Goal: Information Seeking & Learning: Understand process/instructions

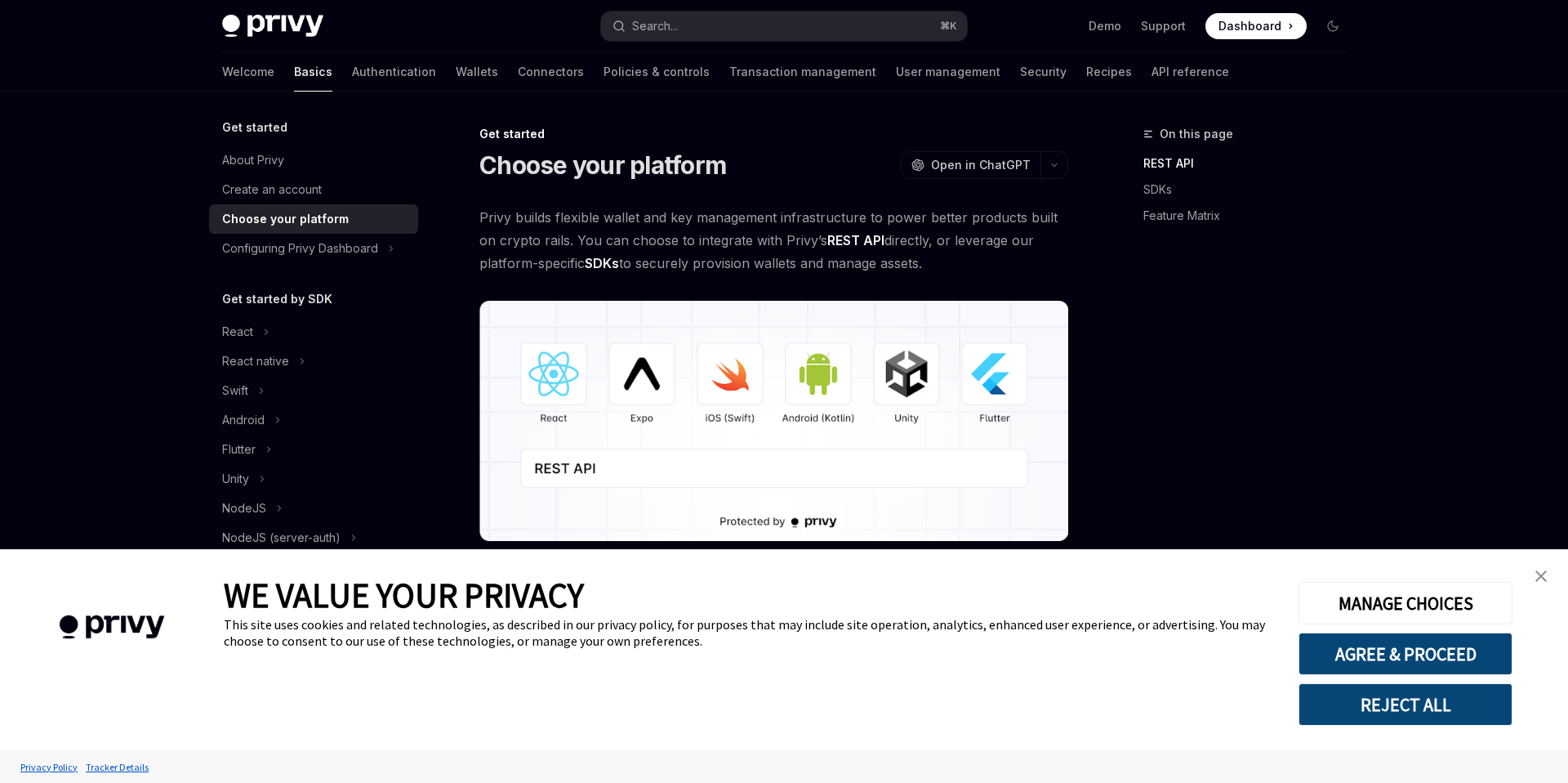
click at [1546, 581] on link "close banner" at bounding box center [1540, 575] width 32 height 33
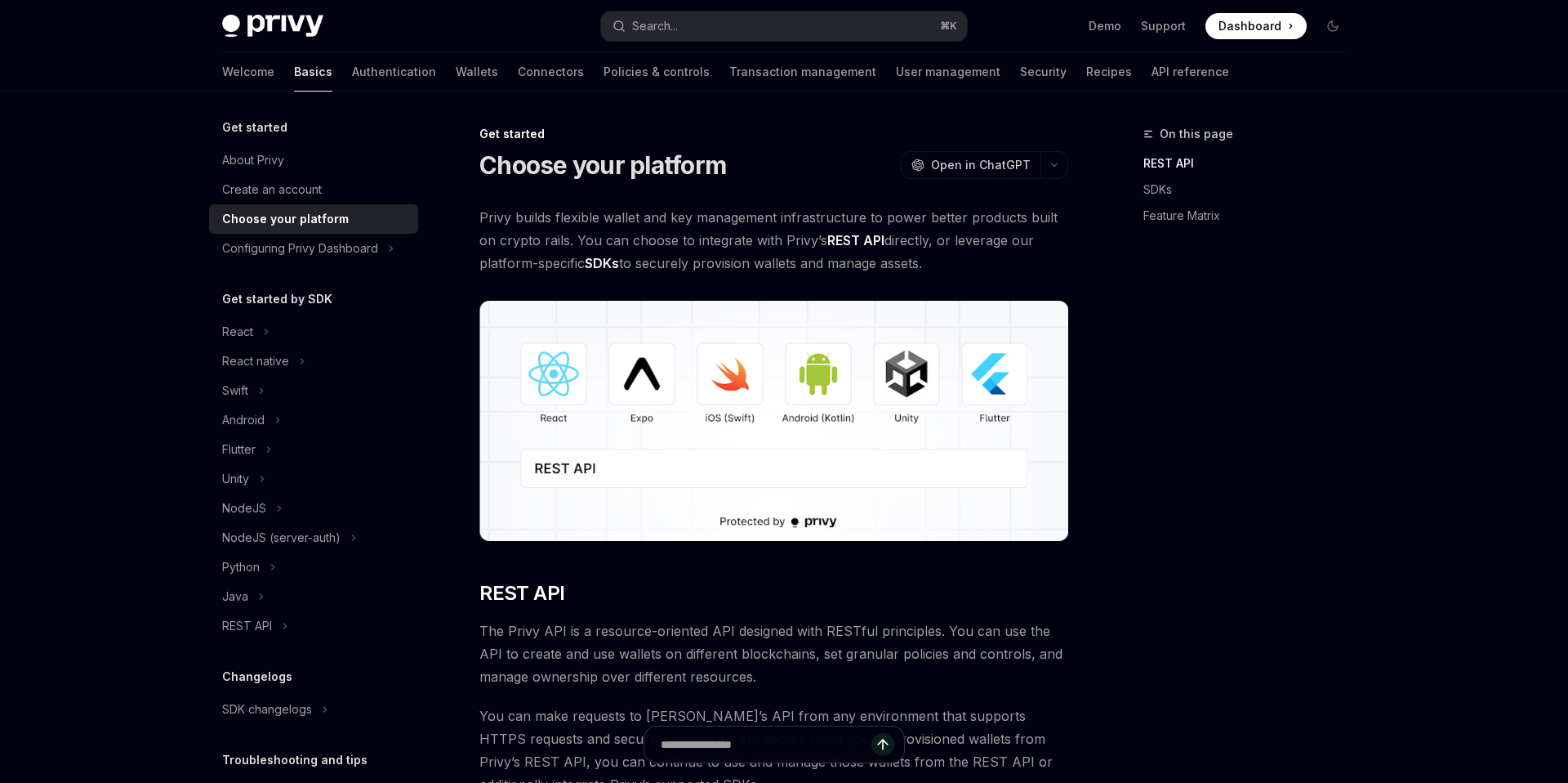
click at [1289, 440] on div "On this page REST API SDKs Feature Matrix" at bounding box center [1234, 453] width 248 height 659
click at [266, 625] on div "REST API" at bounding box center [247, 625] width 50 height 20
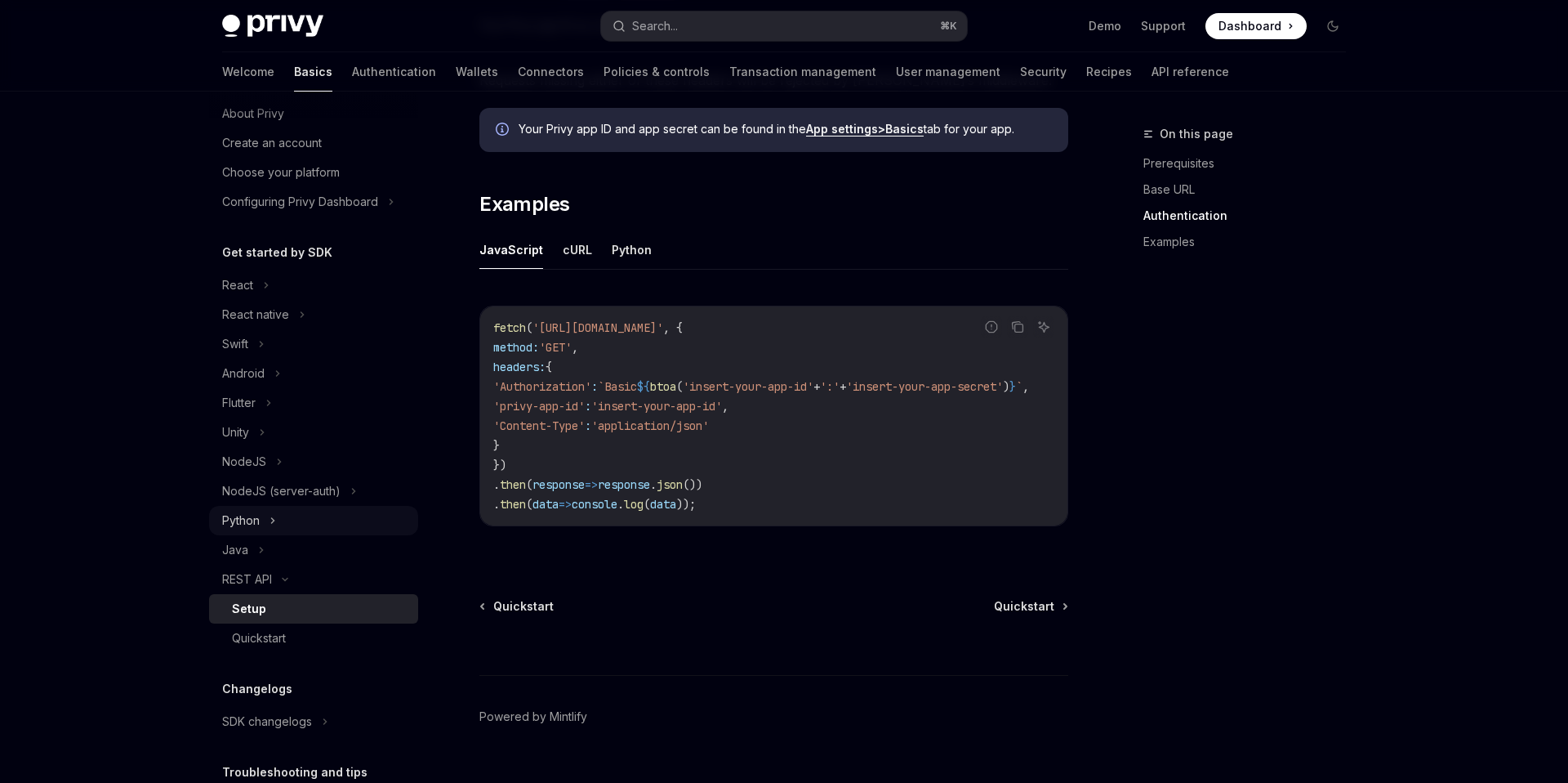
scroll to position [57, 0]
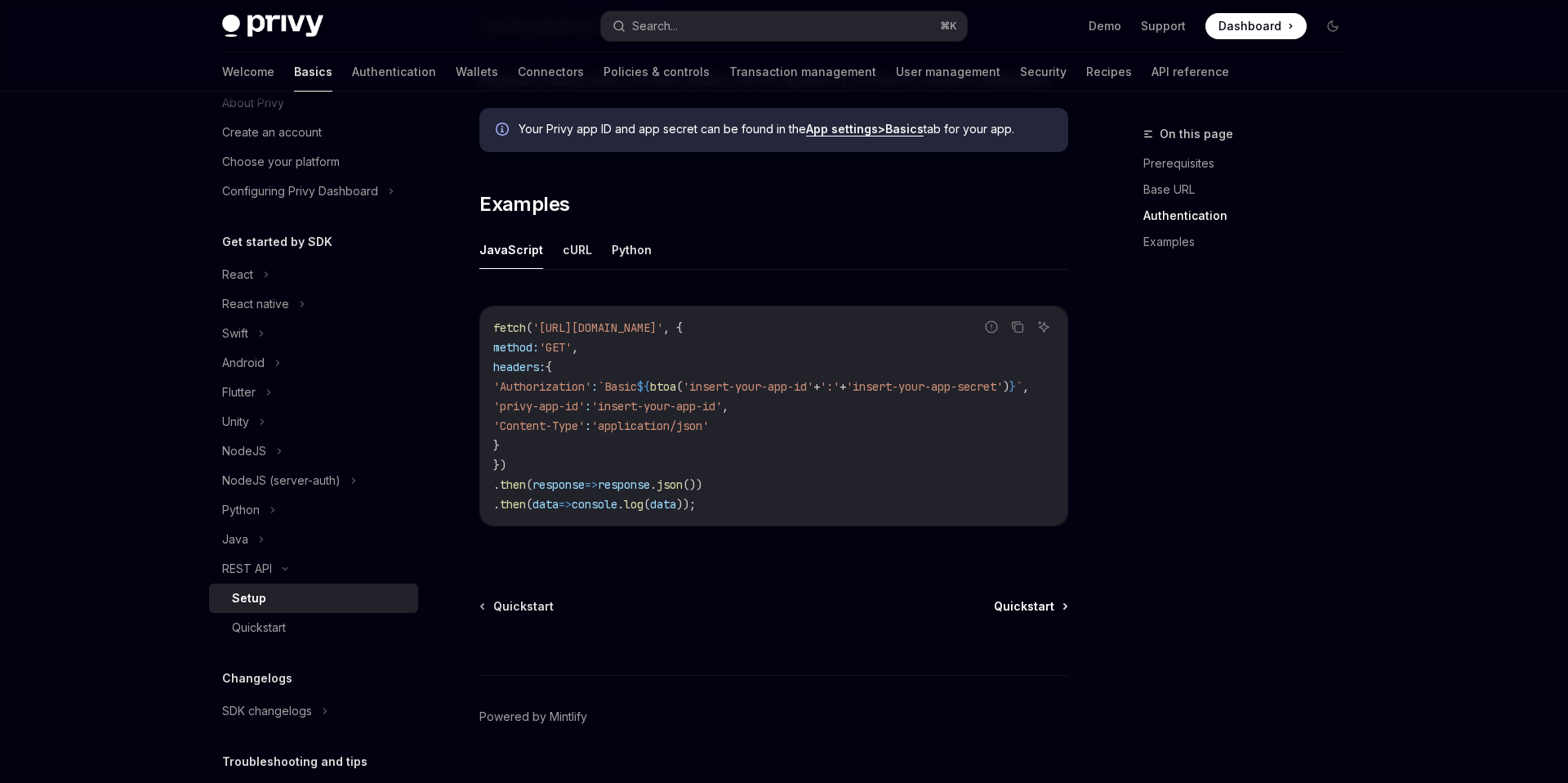
click at [1048, 615] on span "Quickstart" at bounding box center [1023, 606] width 60 height 17
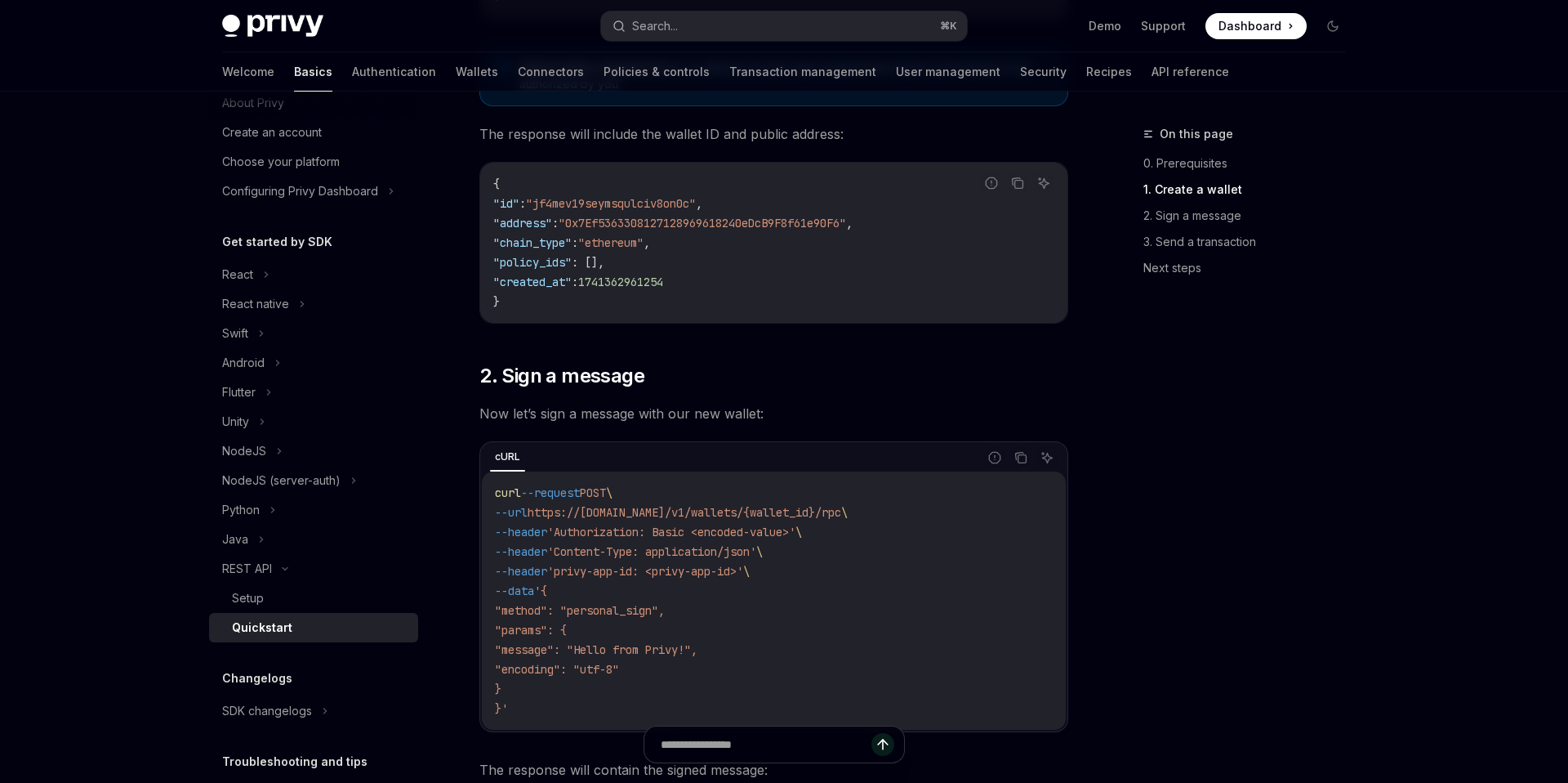
scroll to position [634, 0]
click at [456, 66] on link "Wallets" at bounding box center [476, 72] width 42 height 39
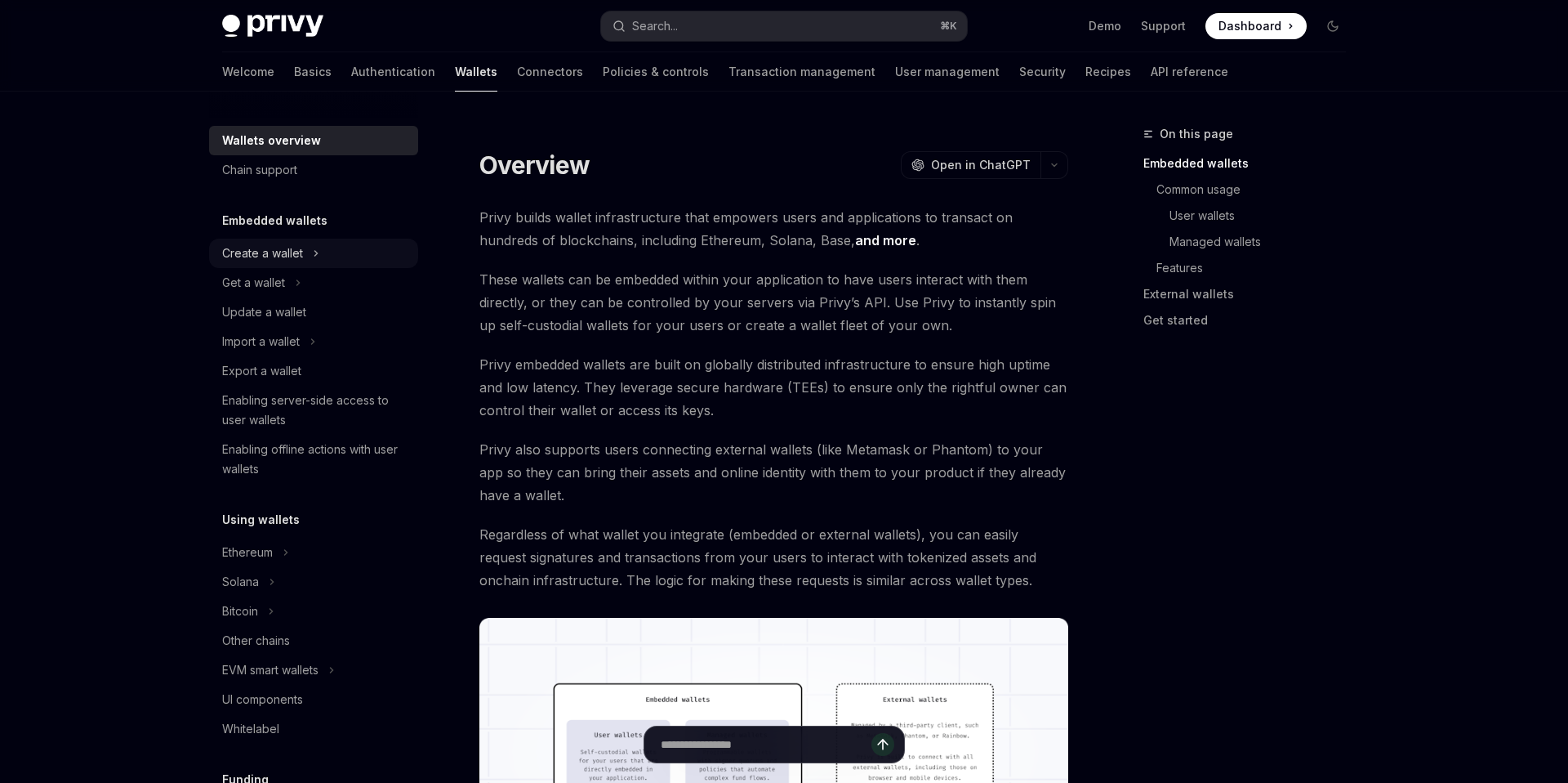
click at [298, 260] on div "Create a wallet" at bounding box center [263, 253] width 81 height 20
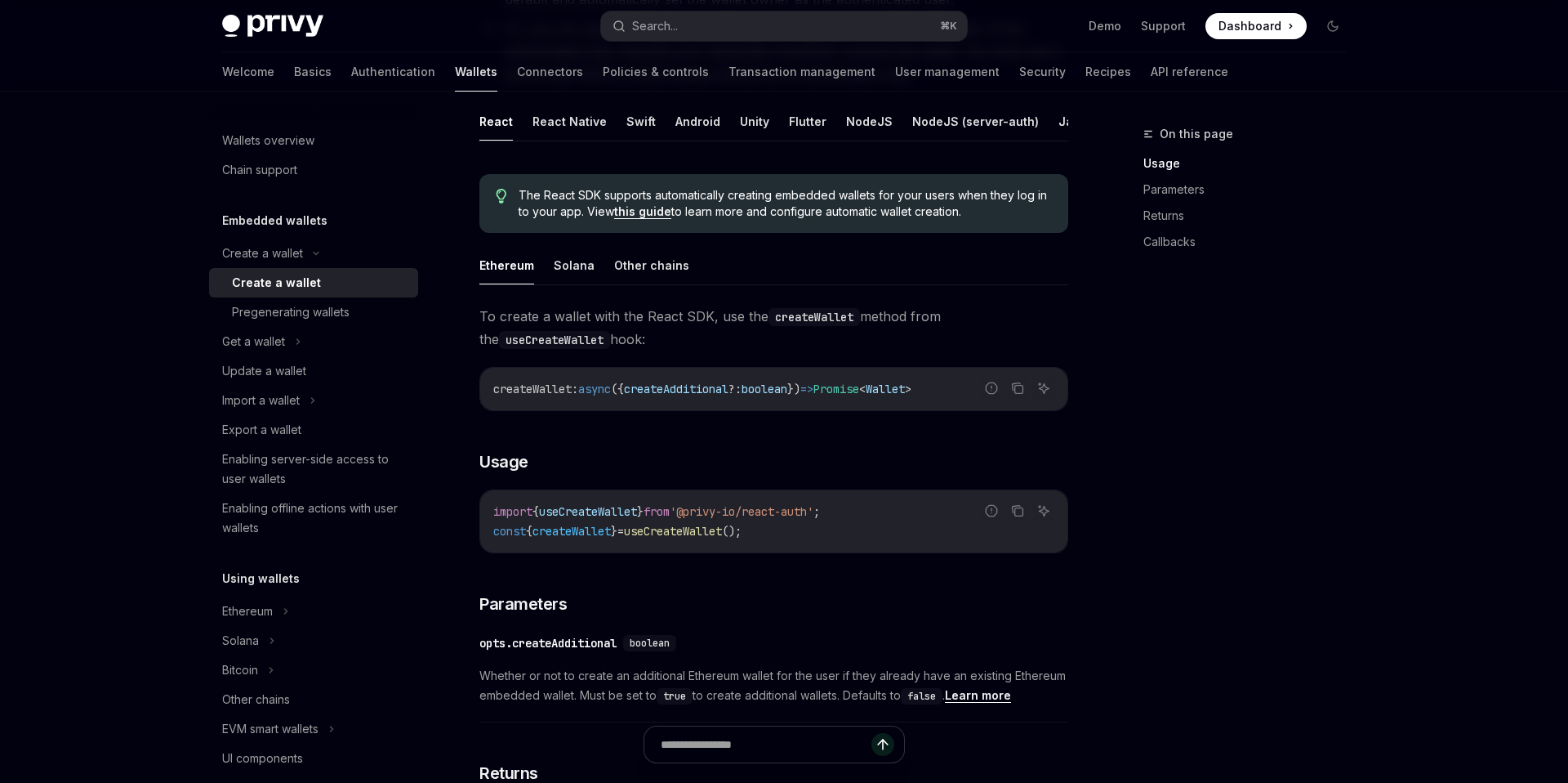
scroll to position [329, 0]
click at [557, 261] on button "Solana" at bounding box center [573, 261] width 40 height 38
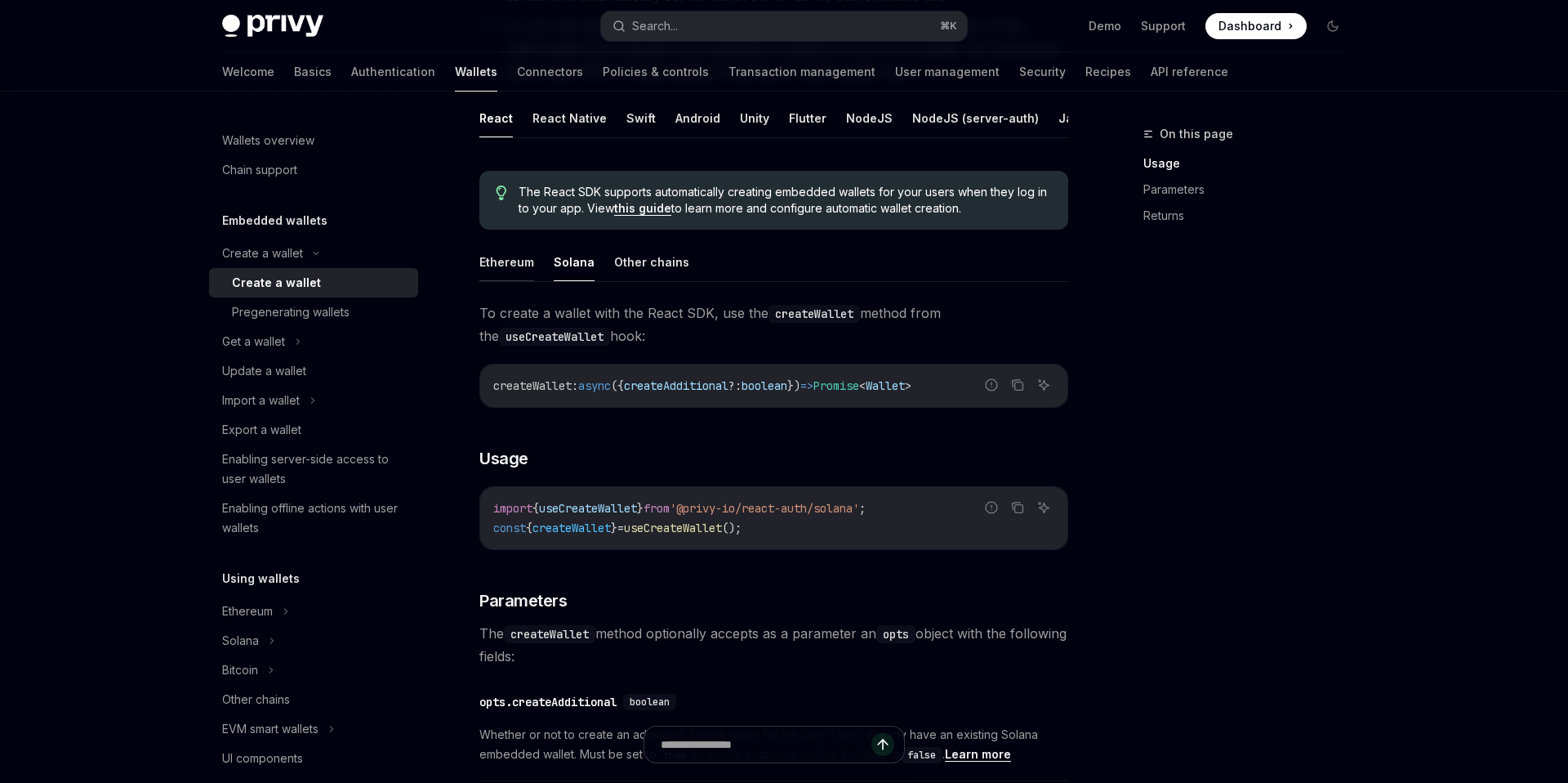
click at [519, 269] on button "Ethereum" at bounding box center [507, 261] width 55 height 38
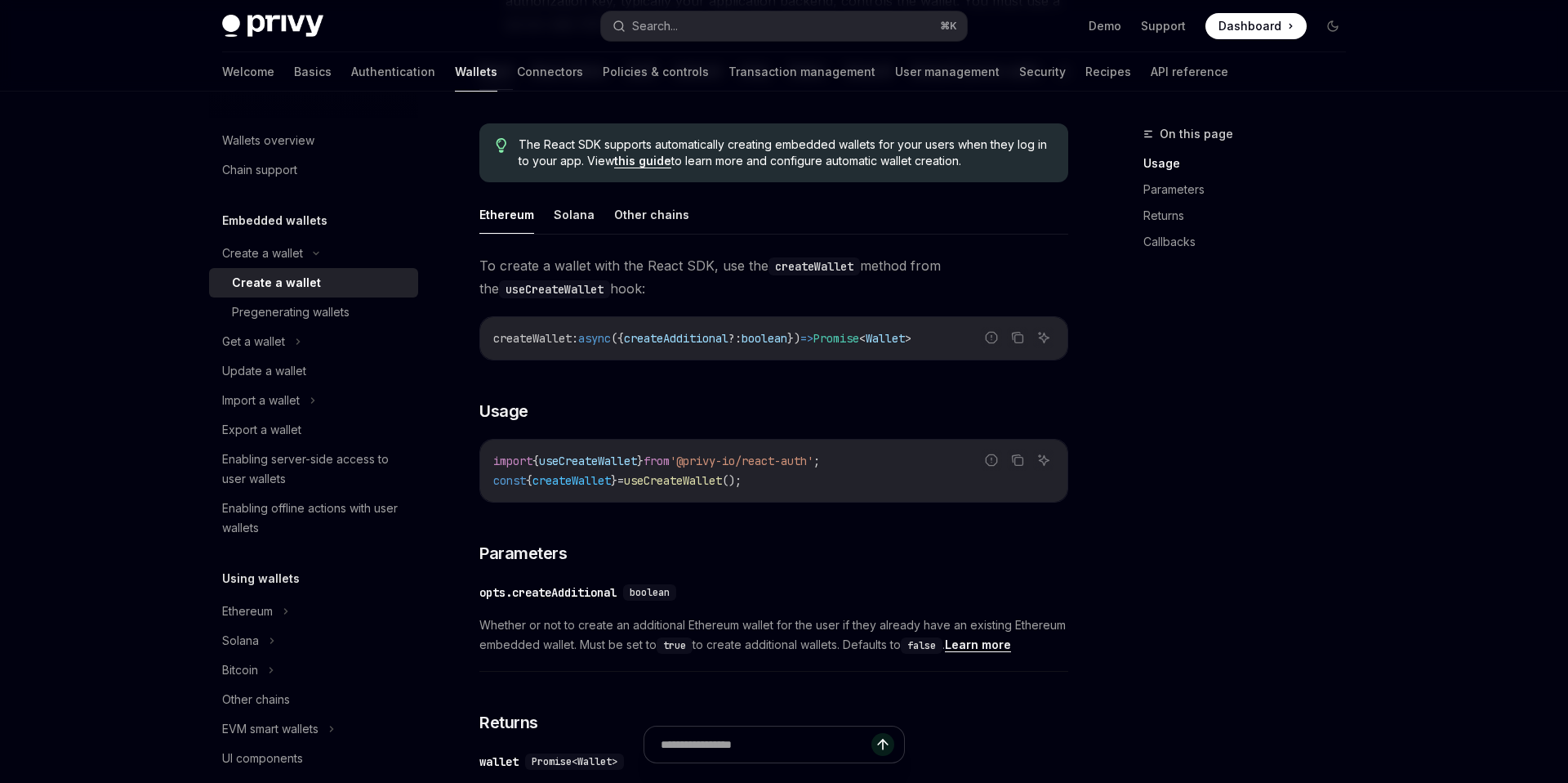
scroll to position [378, 0]
click at [649, 219] on button "Other chains" at bounding box center [652, 213] width 75 height 38
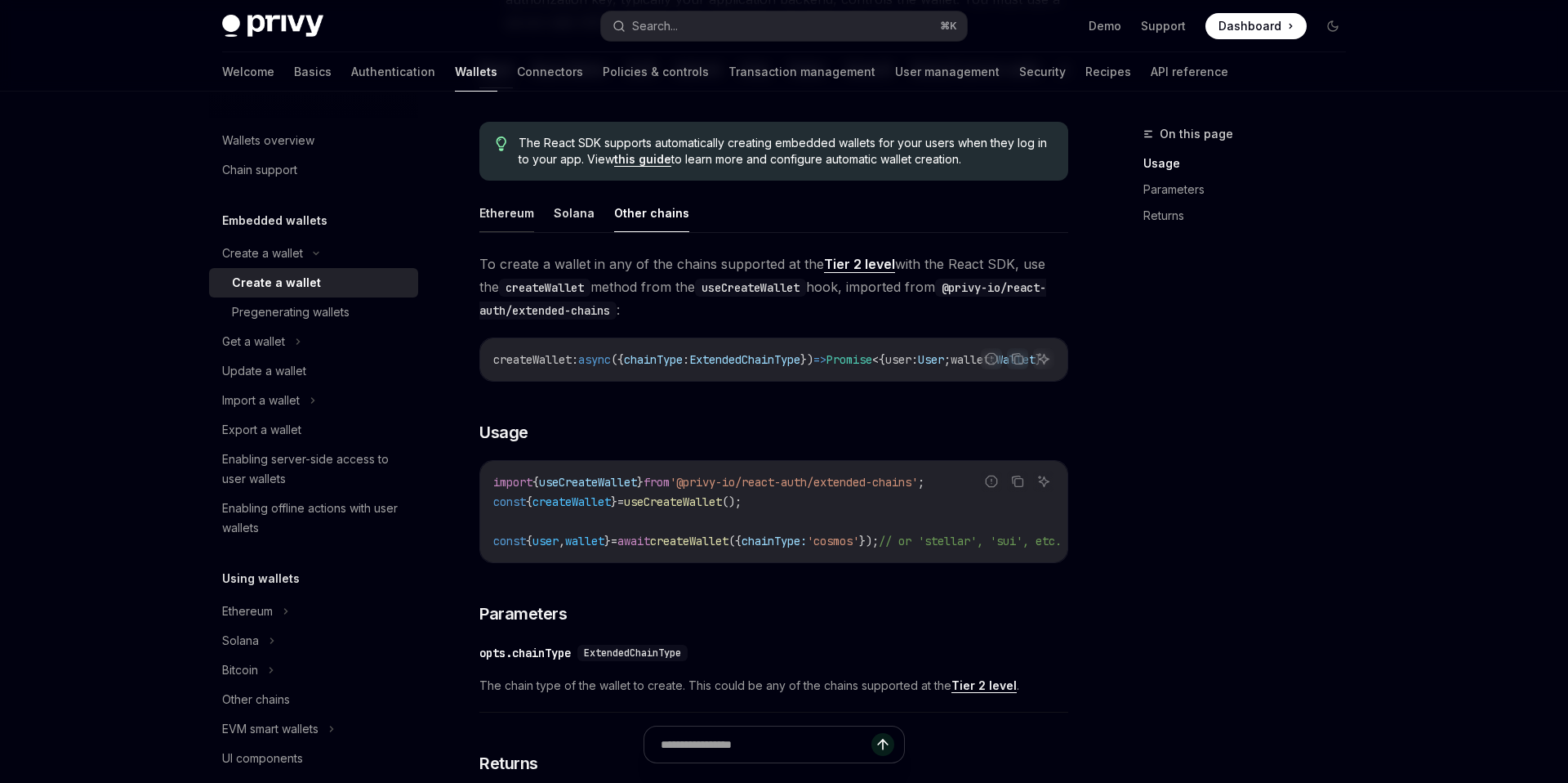
click at [501, 214] on button "Ethereum" at bounding box center [507, 213] width 55 height 38
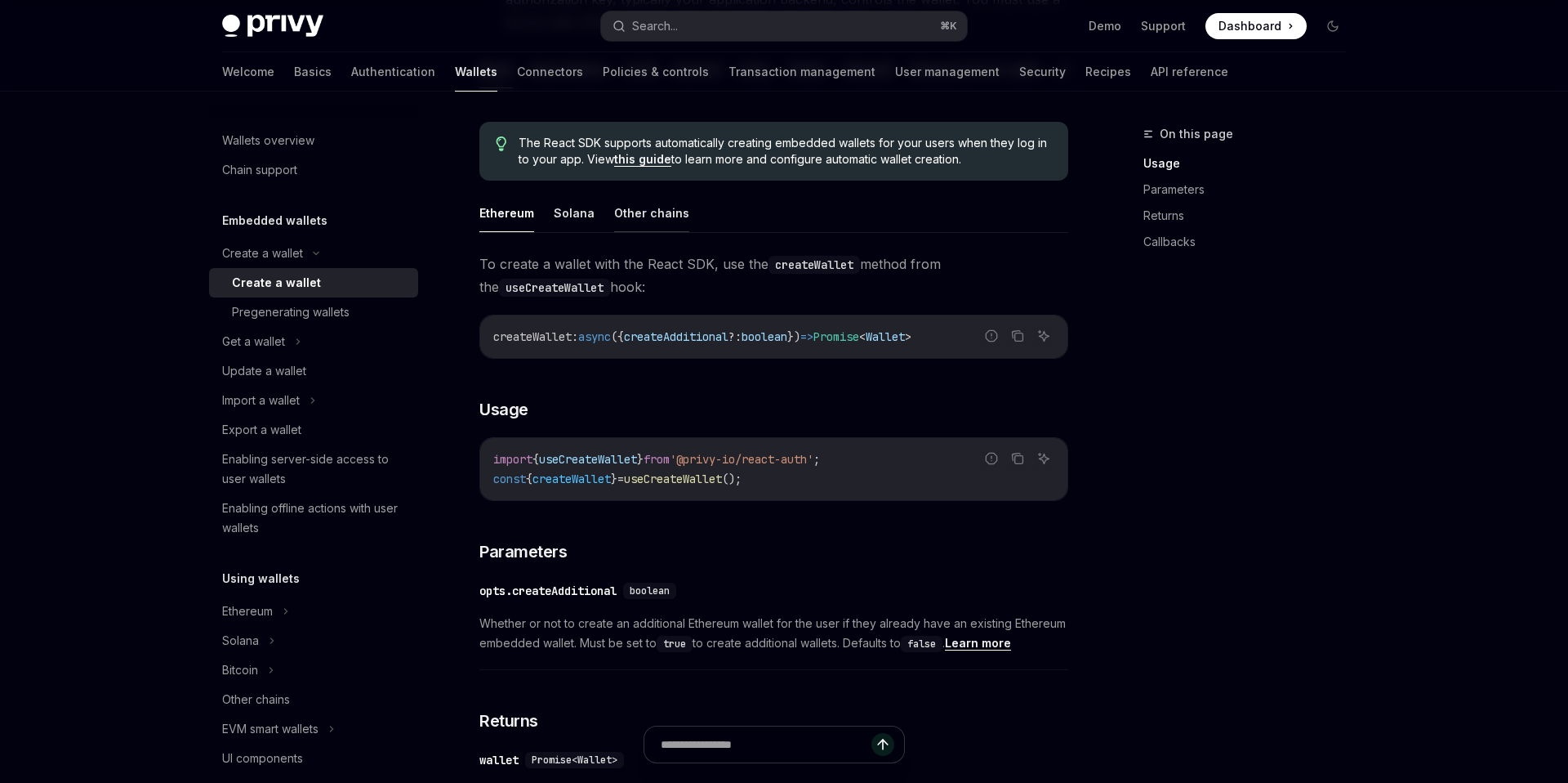
click at [659, 207] on button "Other chains" at bounding box center [652, 213] width 75 height 38
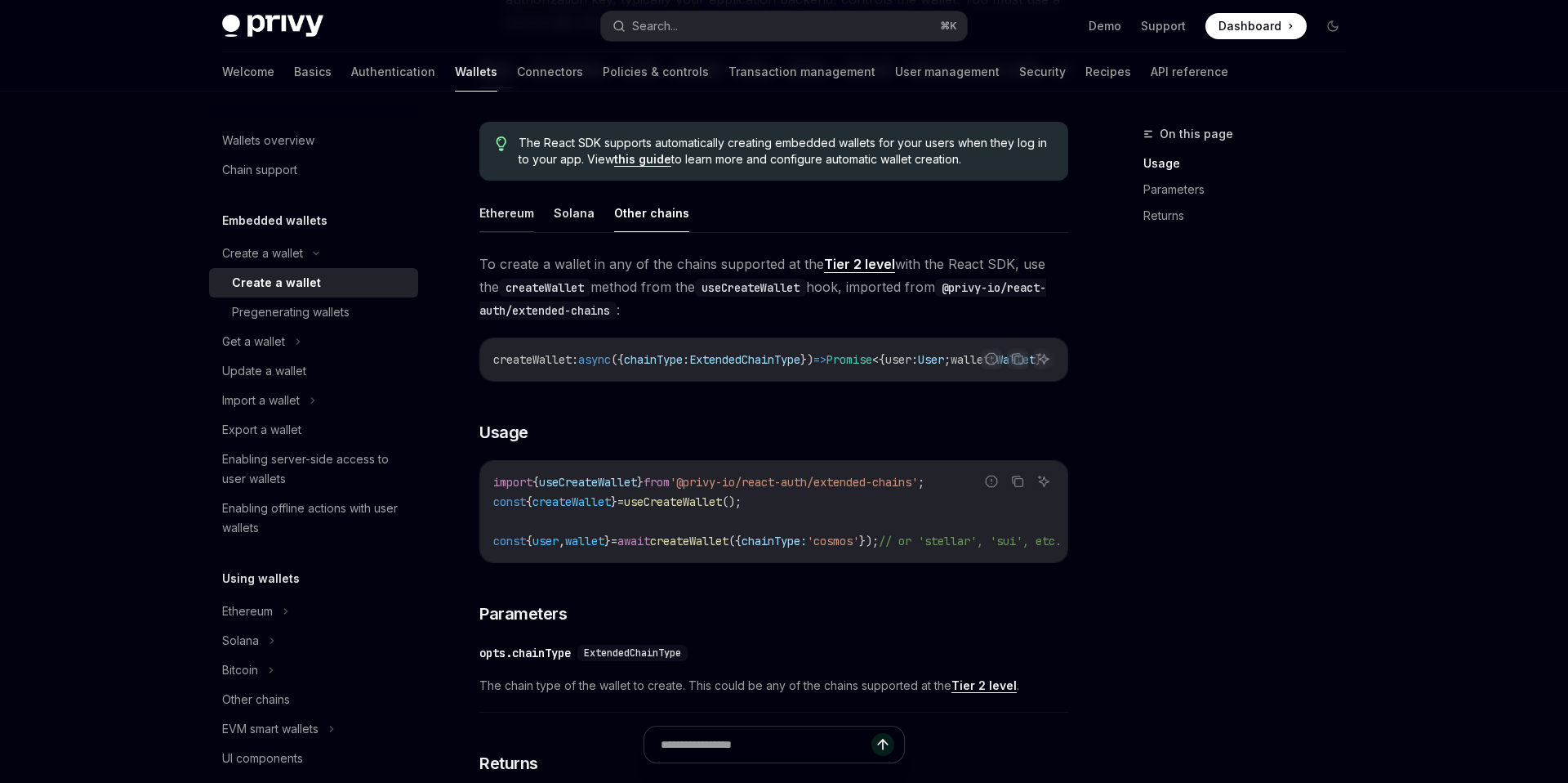
click at [511, 213] on button "Ethereum" at bounding box center [507, 213] width 55 height 38
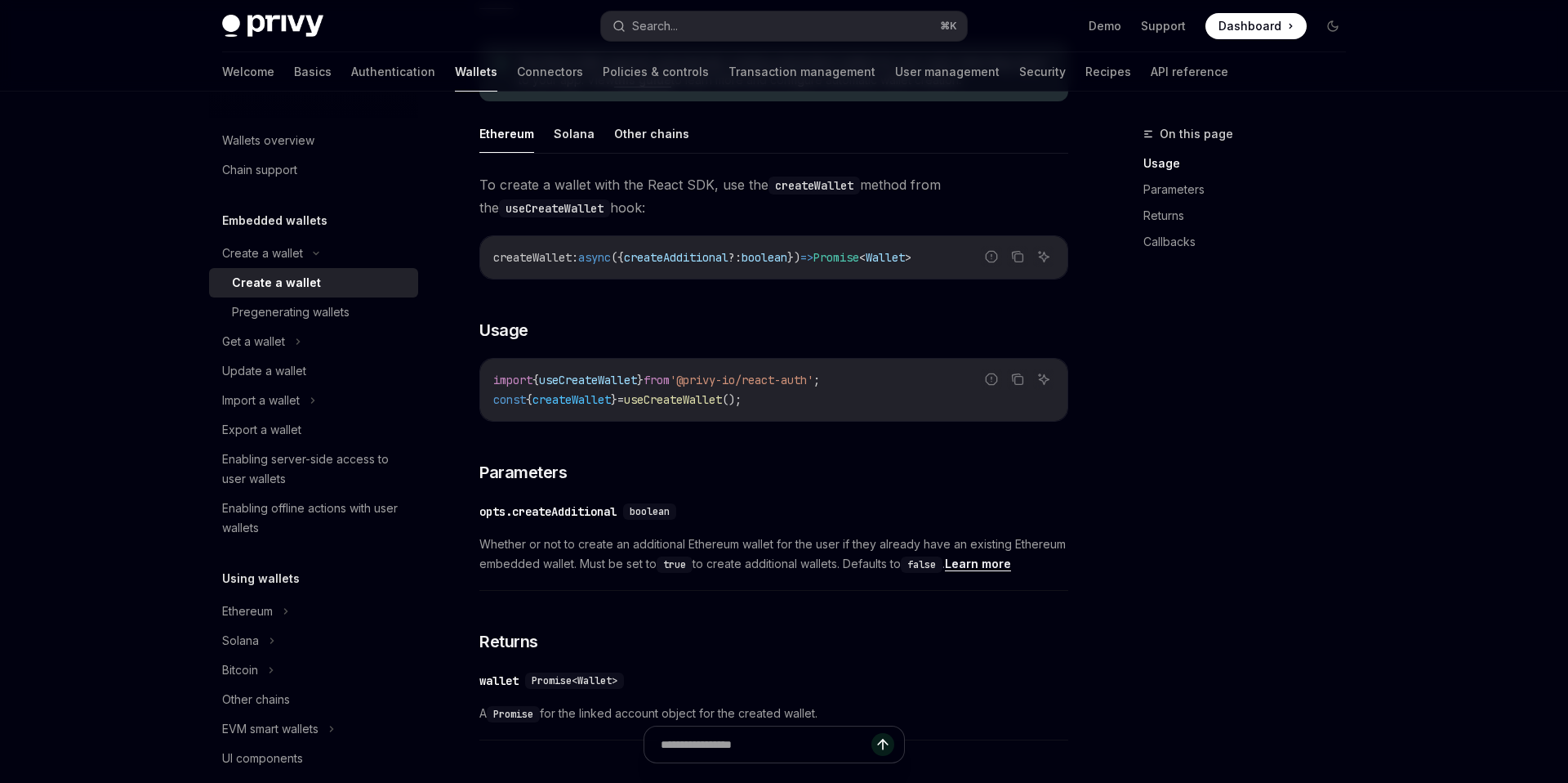
scroll to position [425, 0]
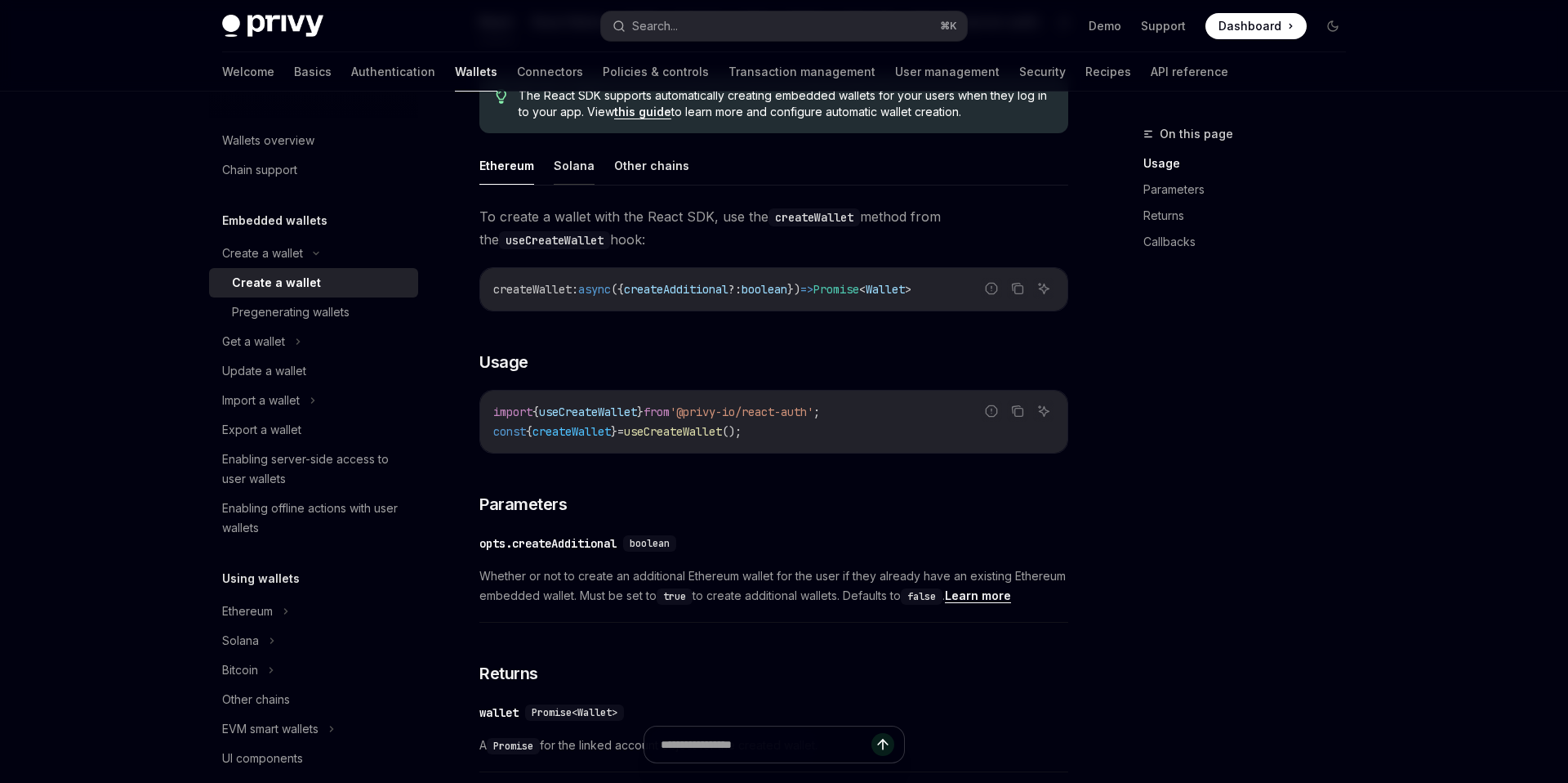
click at [589, 165] on button "Solana" at bounding box center [573, 164] width 40 height 38
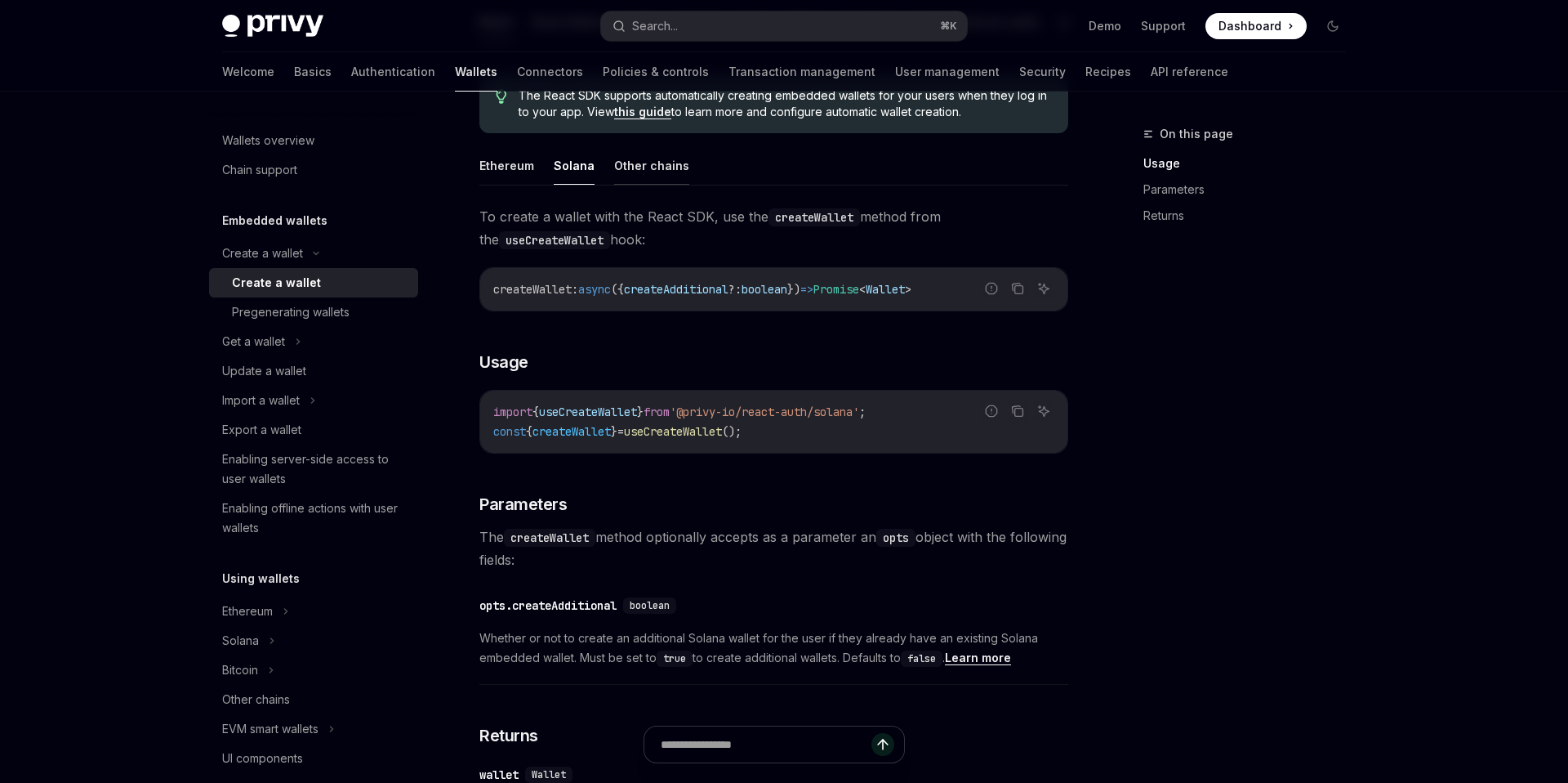
click at [629, 164] on button "Other chains" at bounding box center [652, 164] width 75 height 38
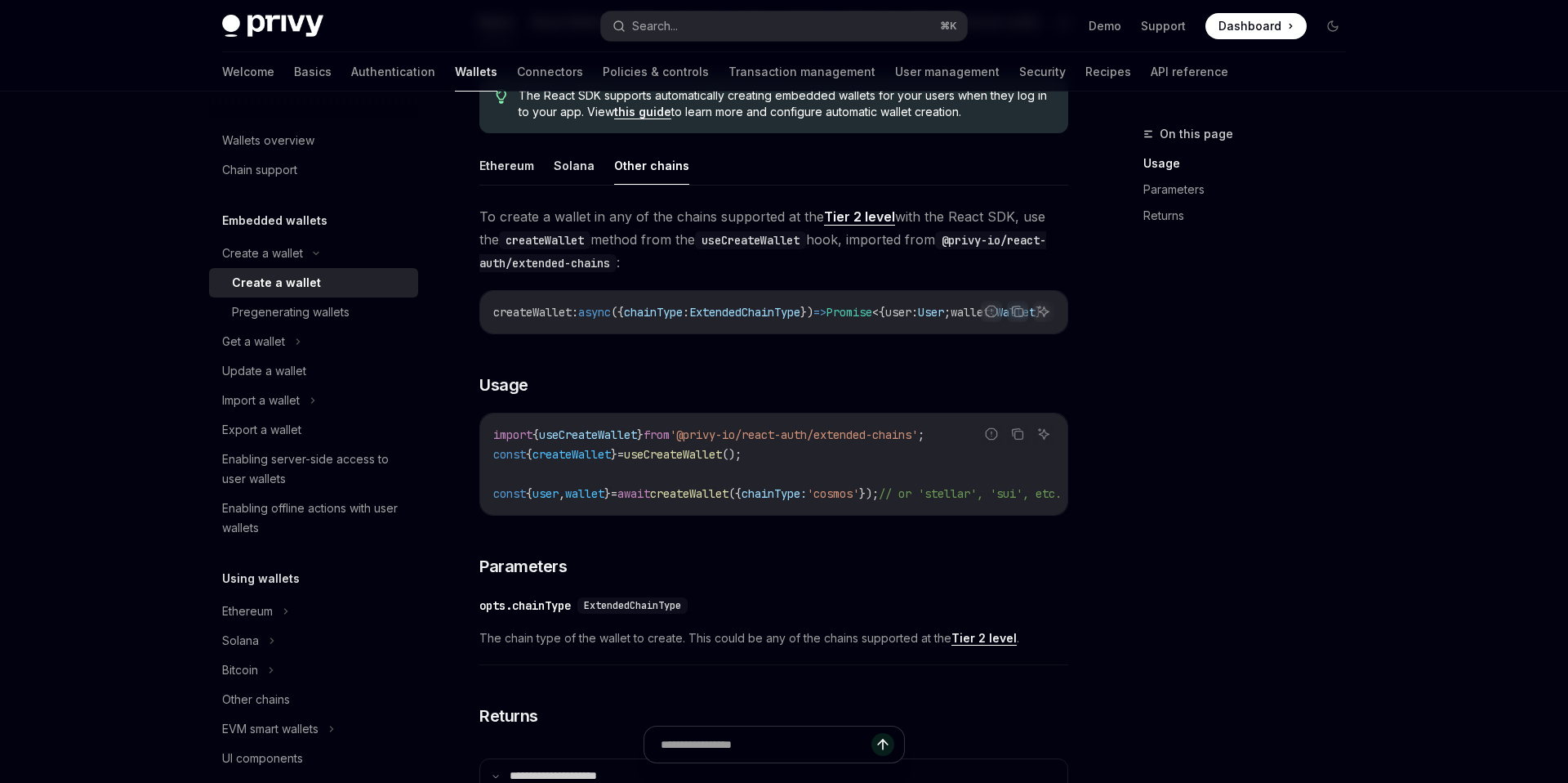
click at [878, 216] on link "Tier 2 level" at bounding box center [859, 217] width 71 height 17
type textarea "*"
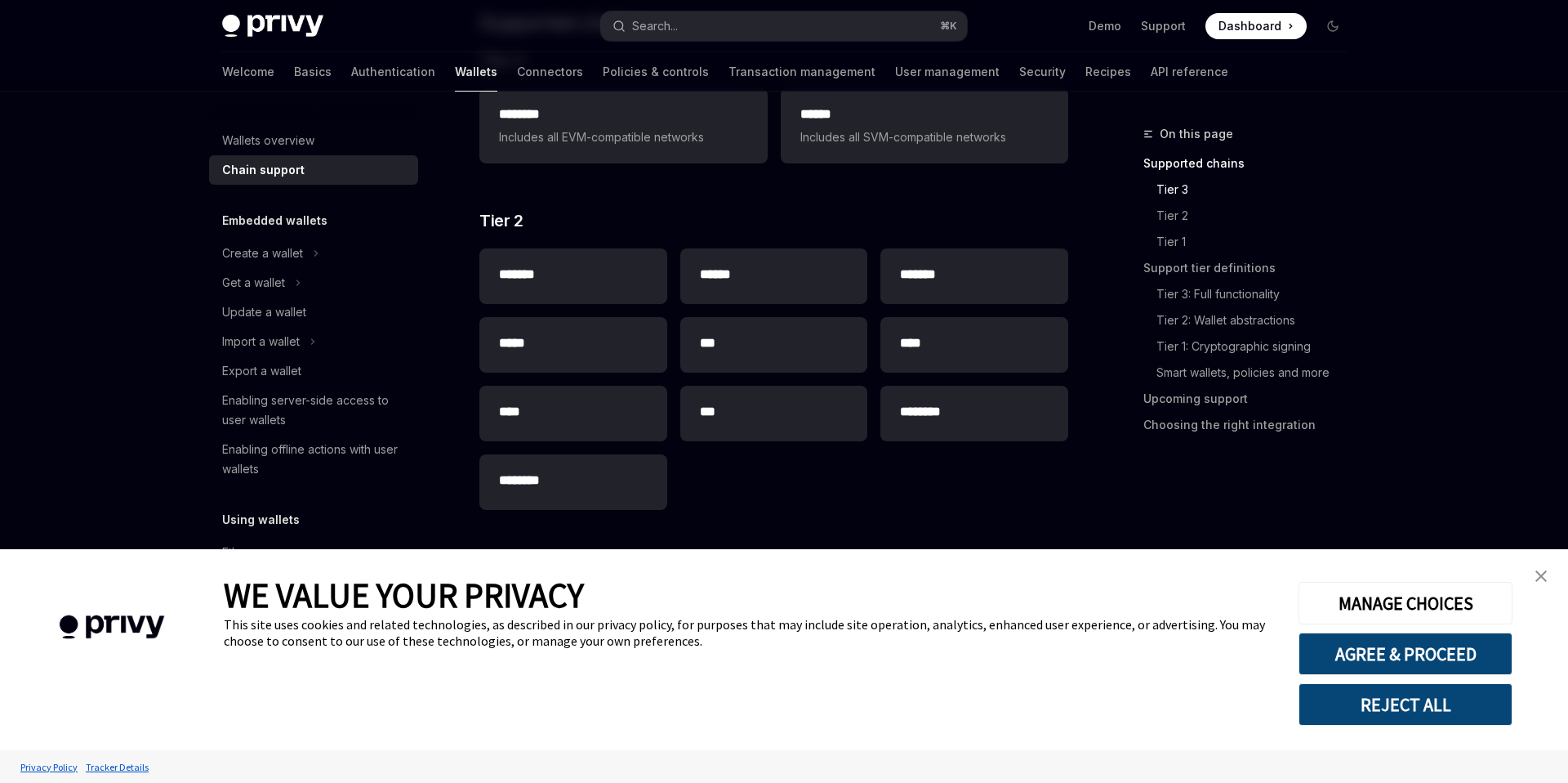
scroll to position [307, 0]
click at [1548, 578] on link "close banner" at bounding box center [1540, 575] width 32 height 33
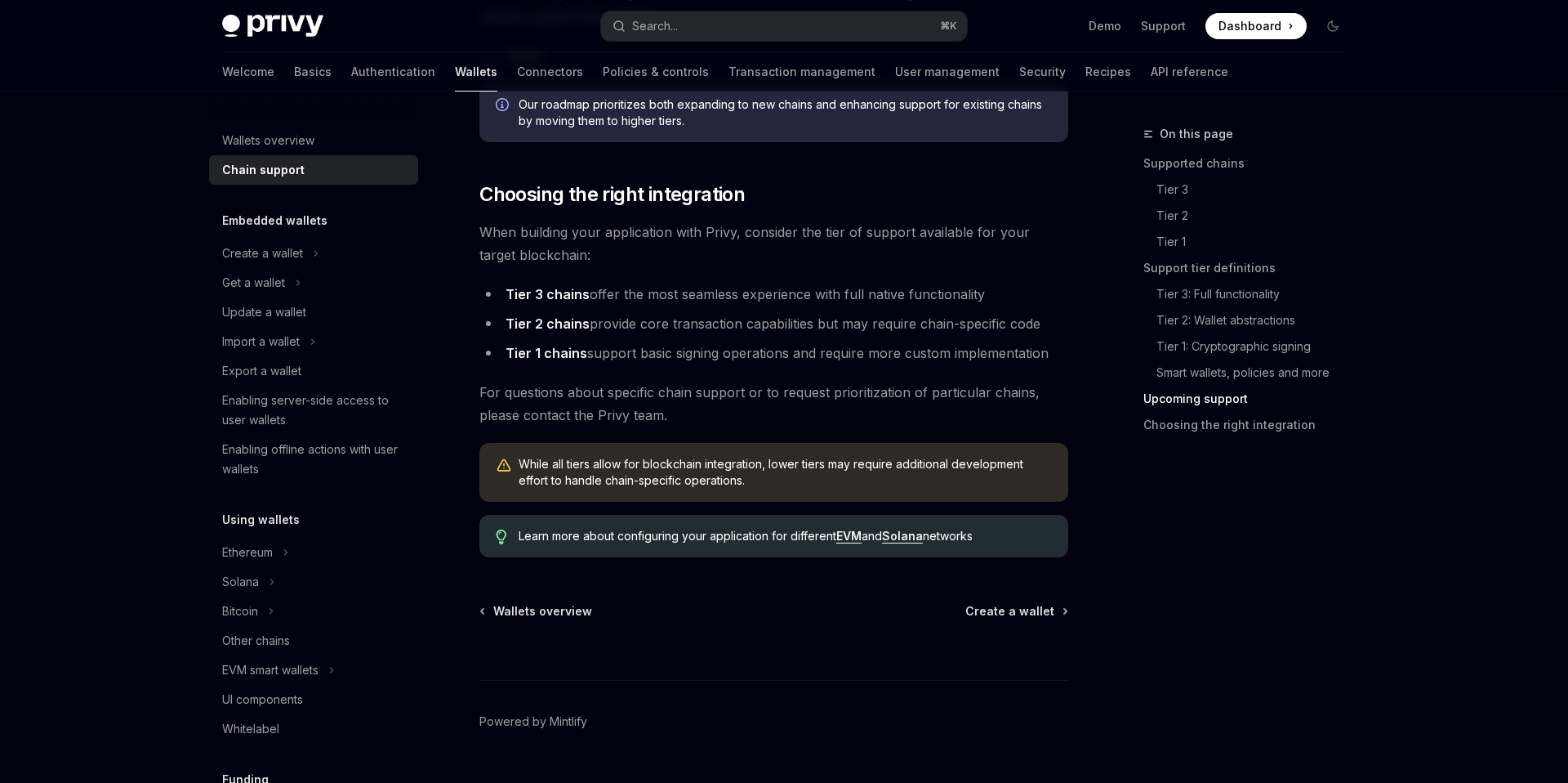
scroll to position [2007, 0]
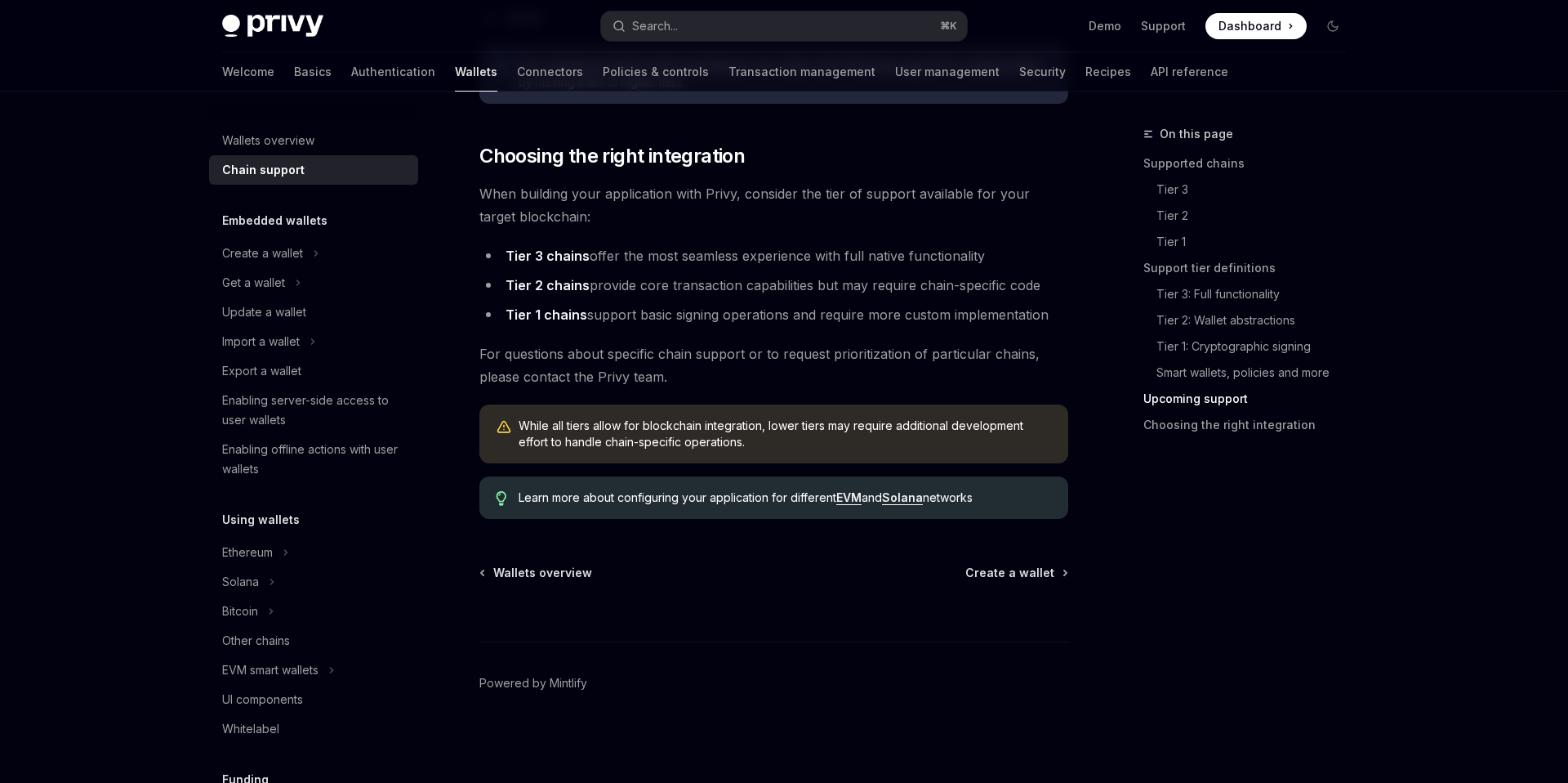
type textarea "*"
